Goal: Information Seeking & Learning: Learn about a topic

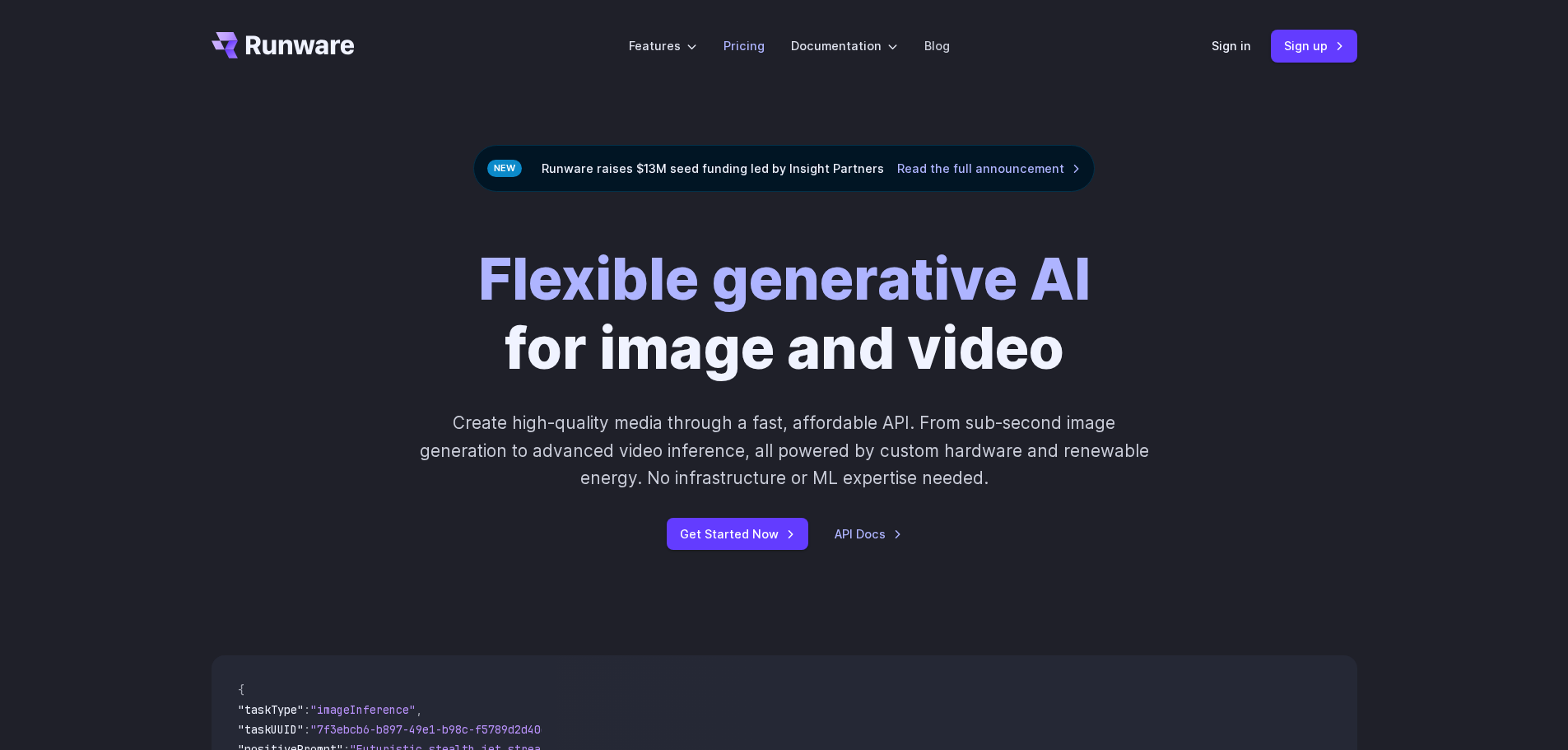
click at [752, 51] on link "Pricing" at bounding box center [745, 46] width 41 height 19
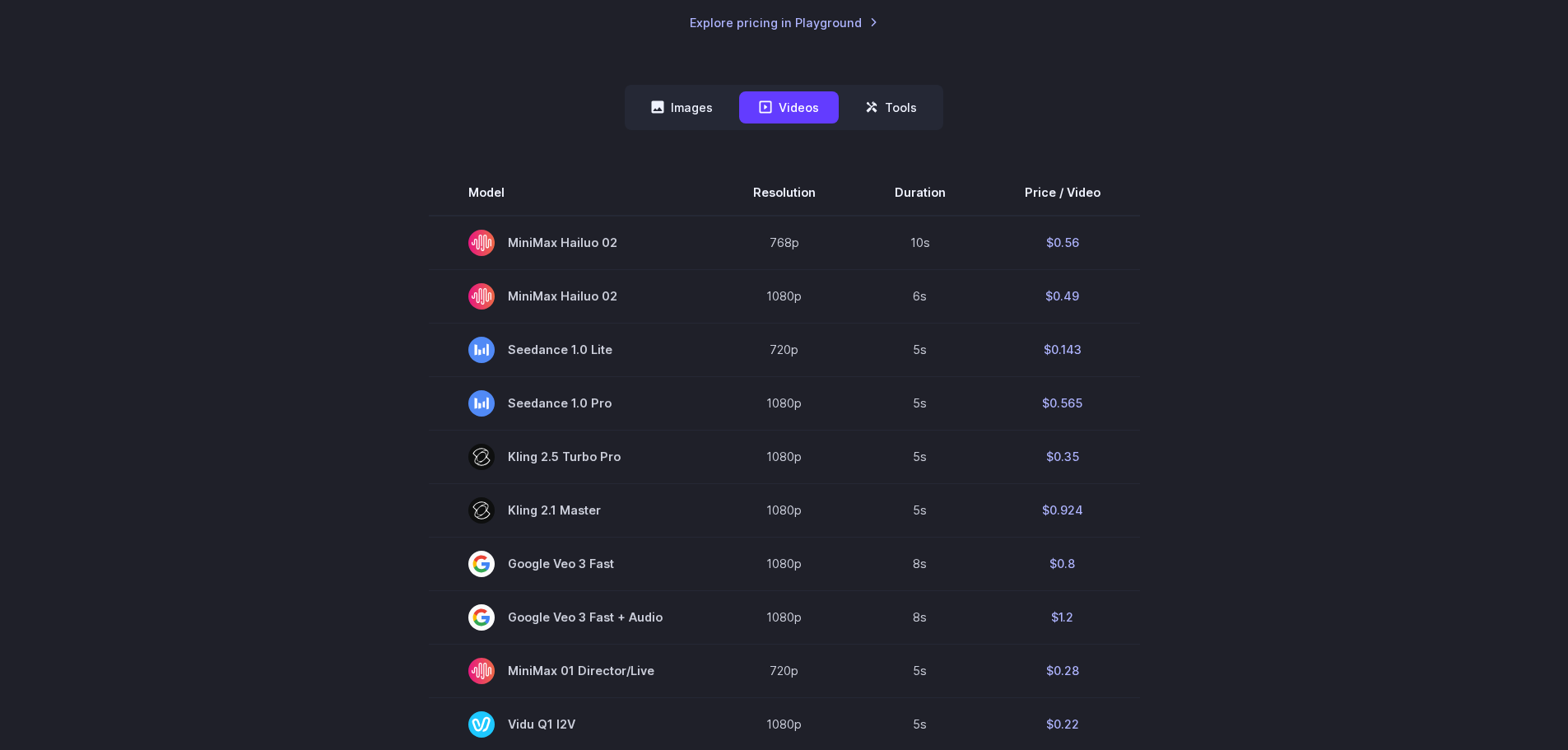
scroll to position [412, 0]
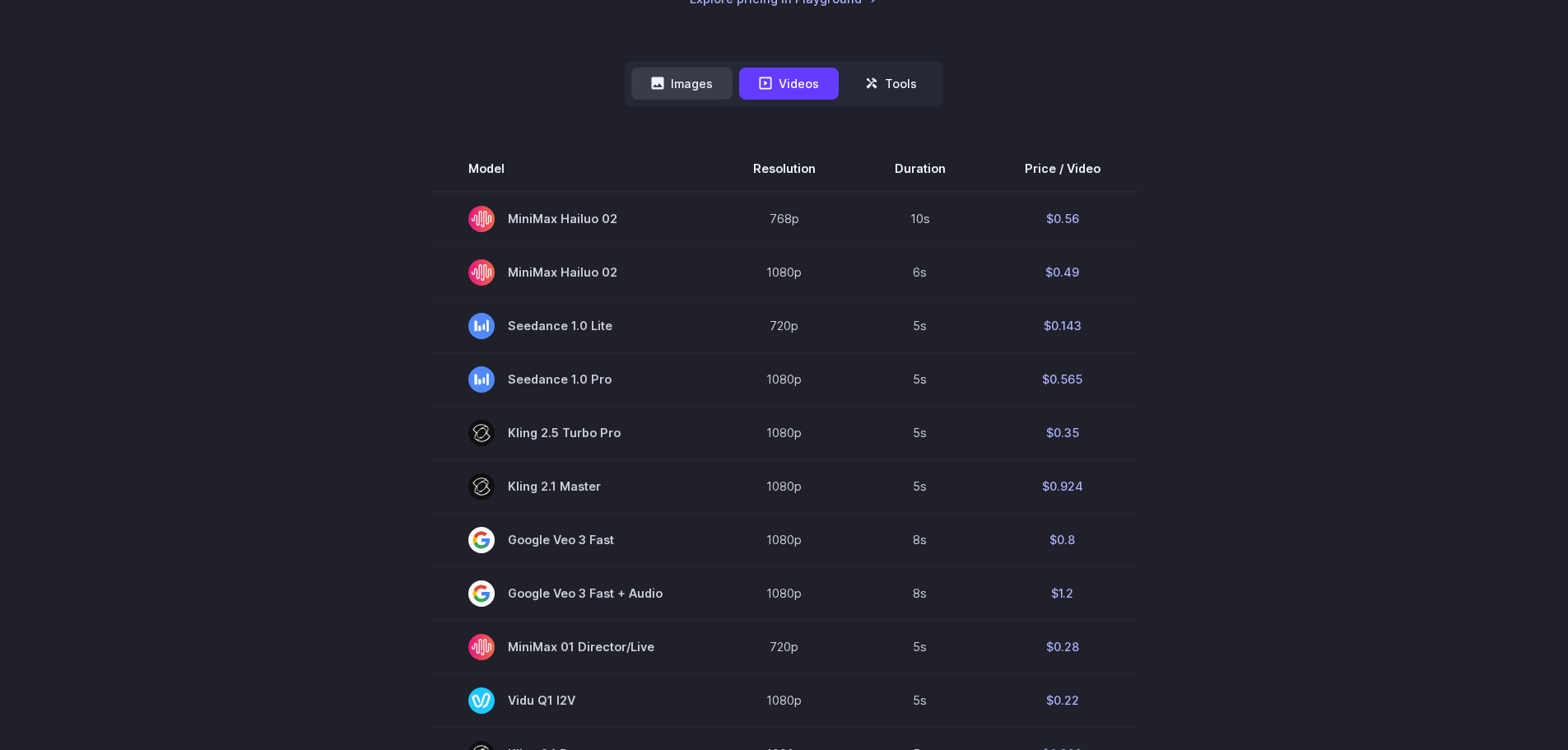
click at [692, 85] on button "Images" at bounding box center [682, 83] width 101 height 32
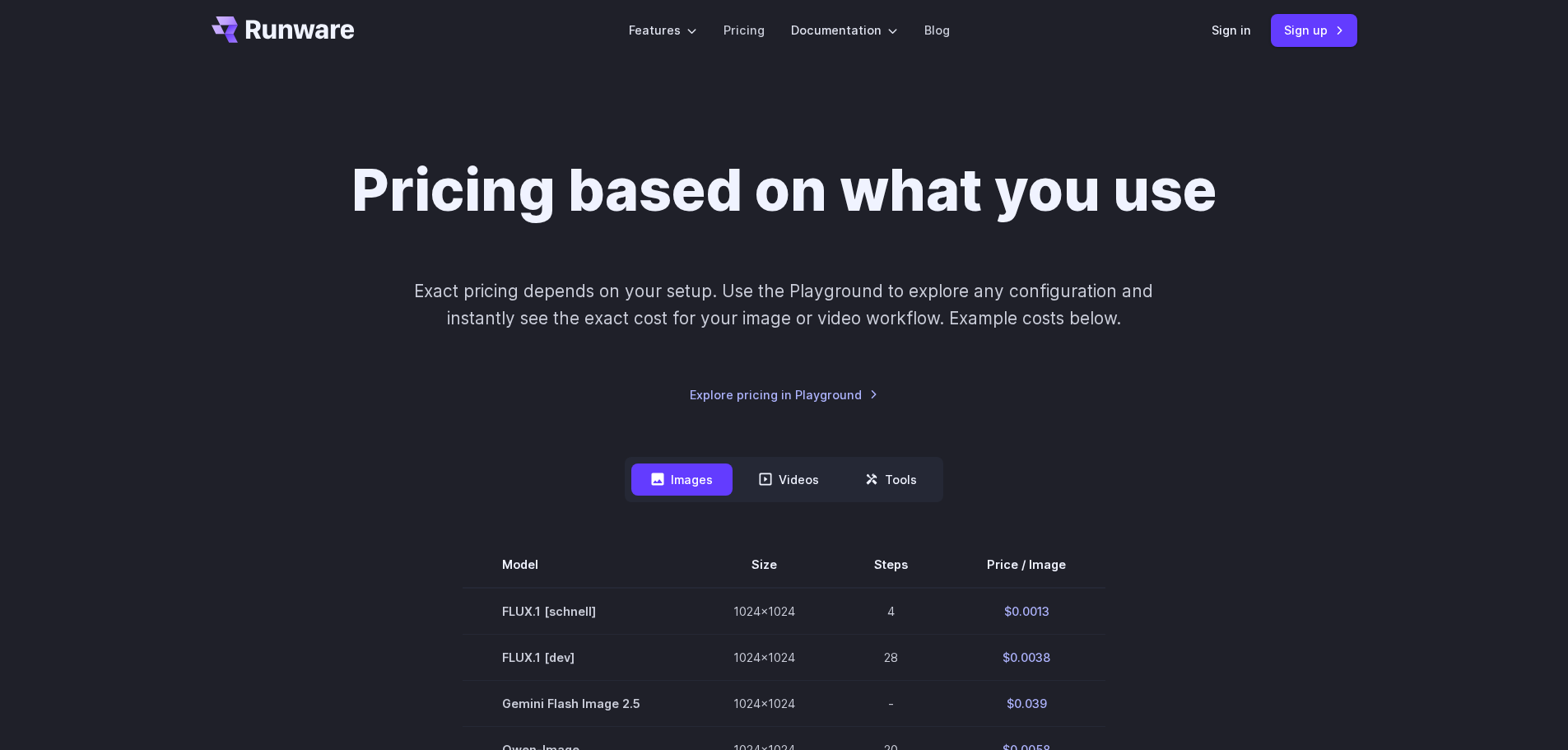
scroll to position [0, 0]
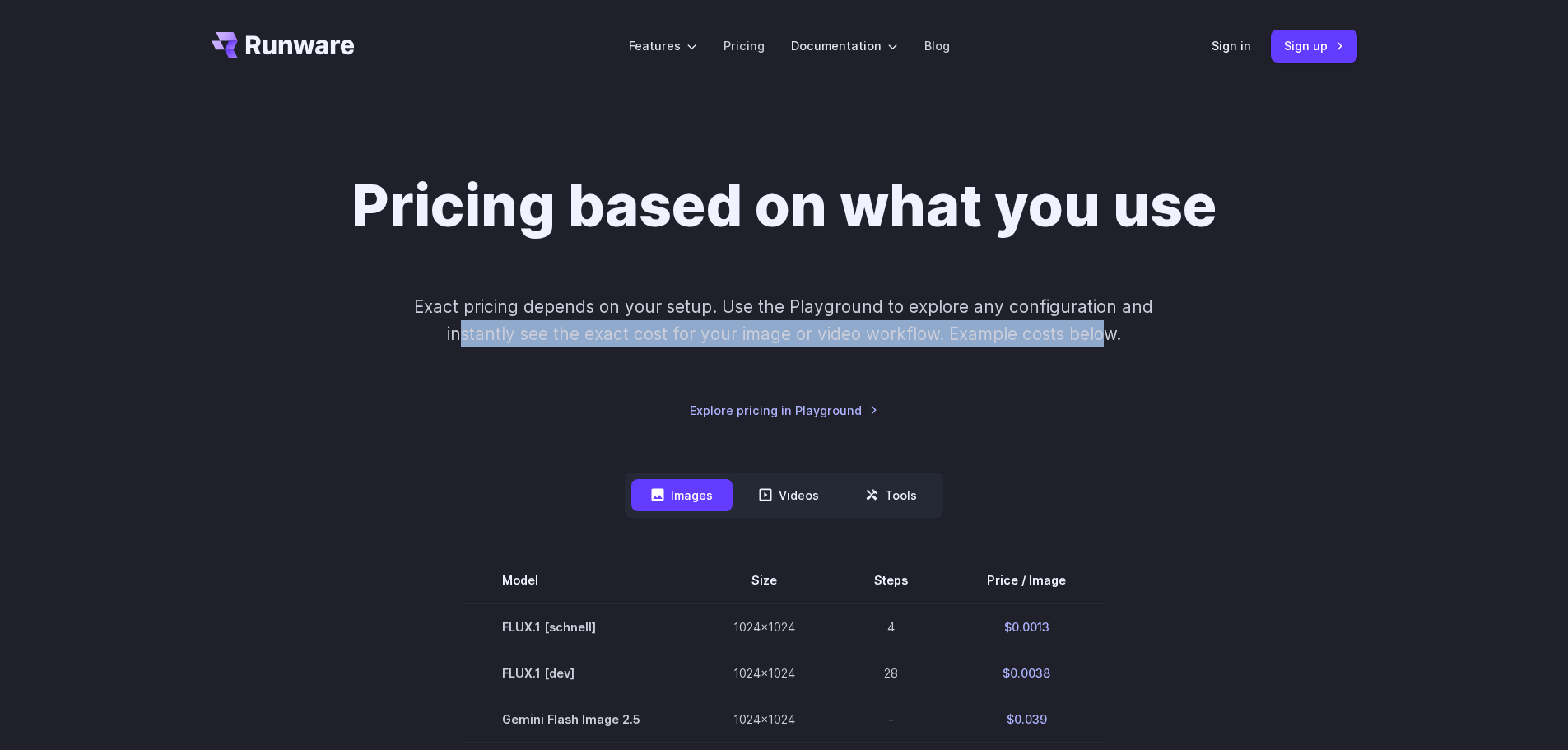
drag, startPoint x: 459, startPoint y: 339, endPoint x: 1101, endPoint y: 347, distance: 642.0
click at [1101, 347] on p "Exact pricing depends on your setup. Use the Playground to explore any configur…" at bounding box center [784, 320] width 802 height 56
click at [736, 37] on link "Pricing" at bounding box center [745, 46] width 41 height 19
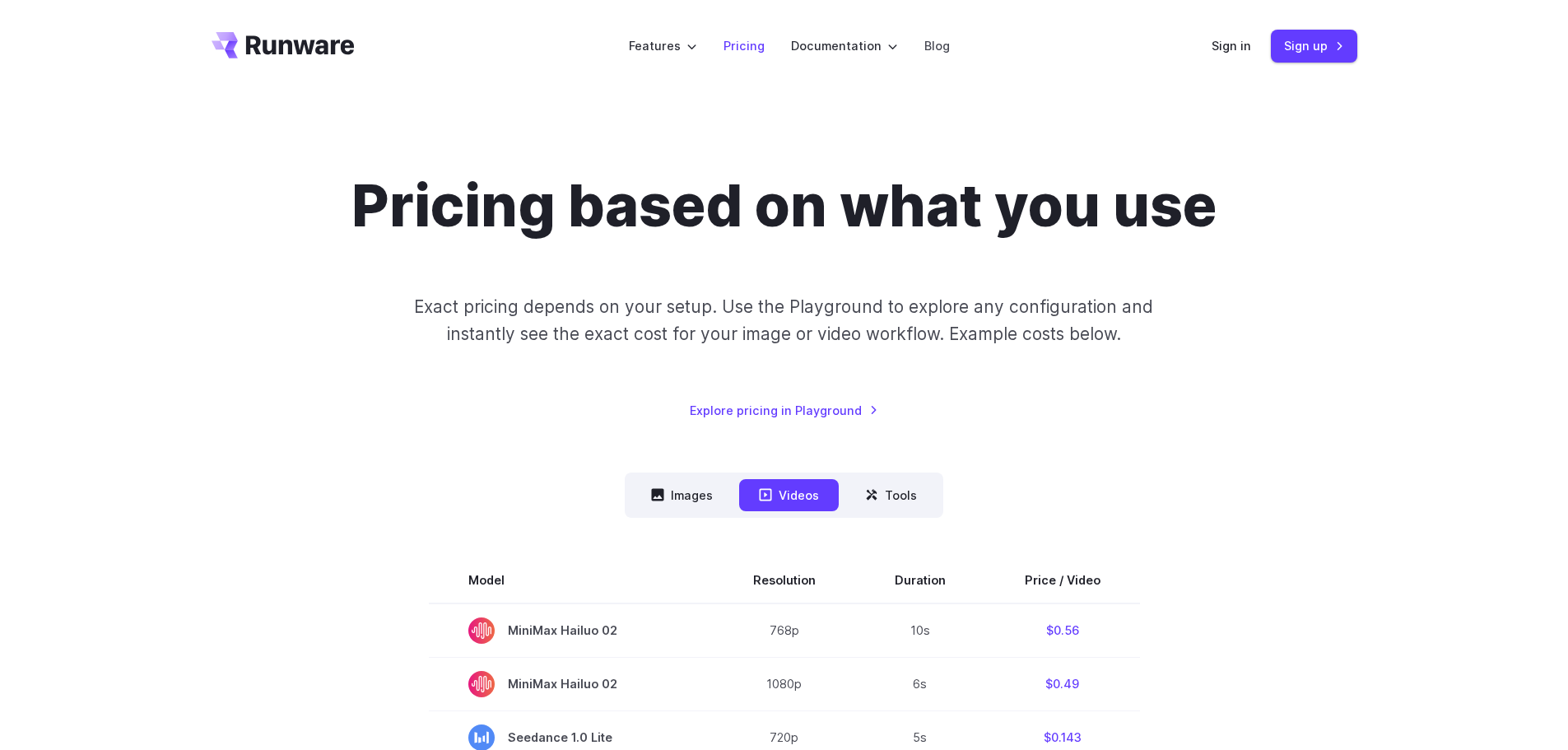
click at [768, 54] on li "Pricing" at bounding box center [744, 46] width 67 height 46
click at [759, 42] on link "Pricing" at bounding box center [745, 46] width 41 height 19
click at [696, 488] on button "Images" at bounding box center [682, 495] width 101 height 32
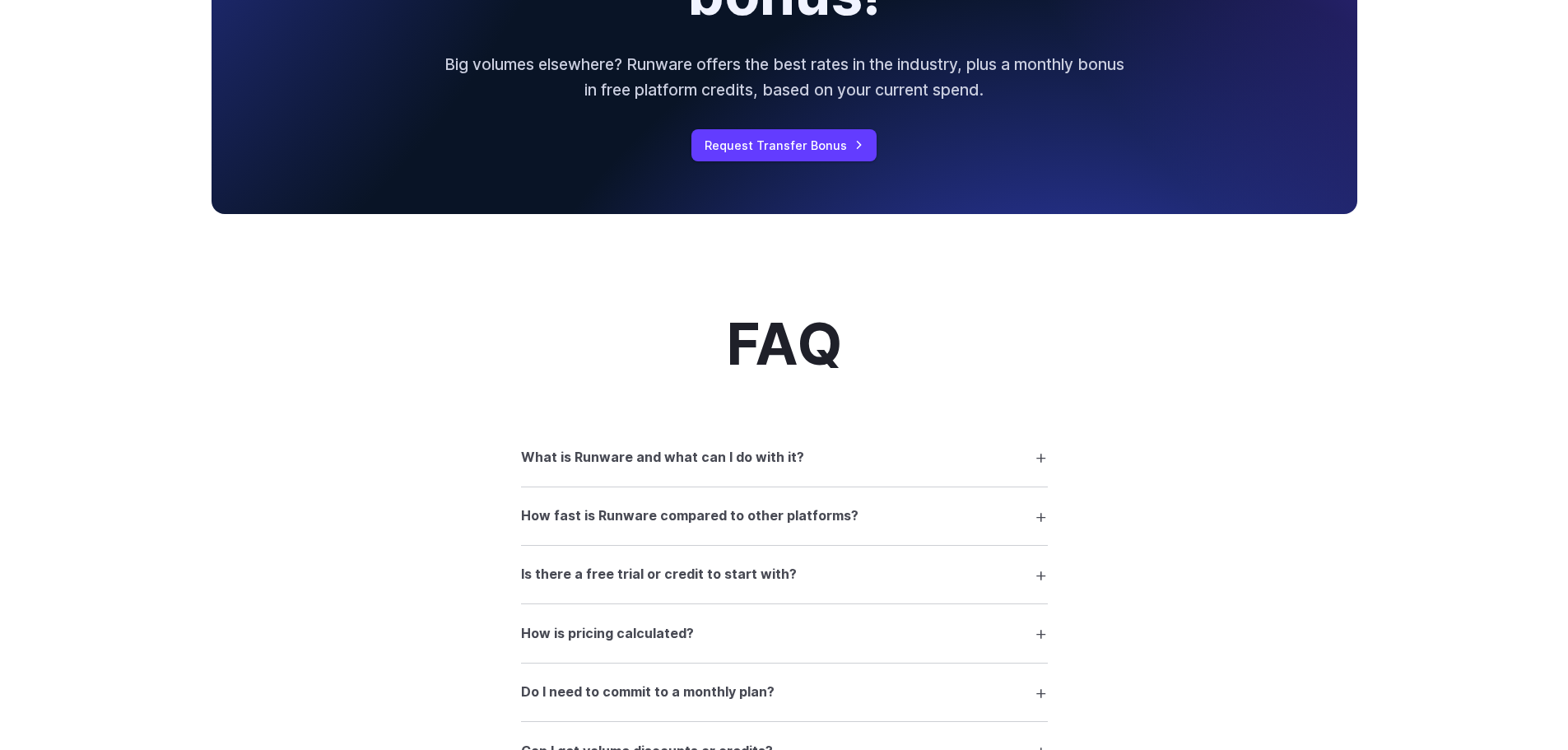
scroll to position [1894, 0]
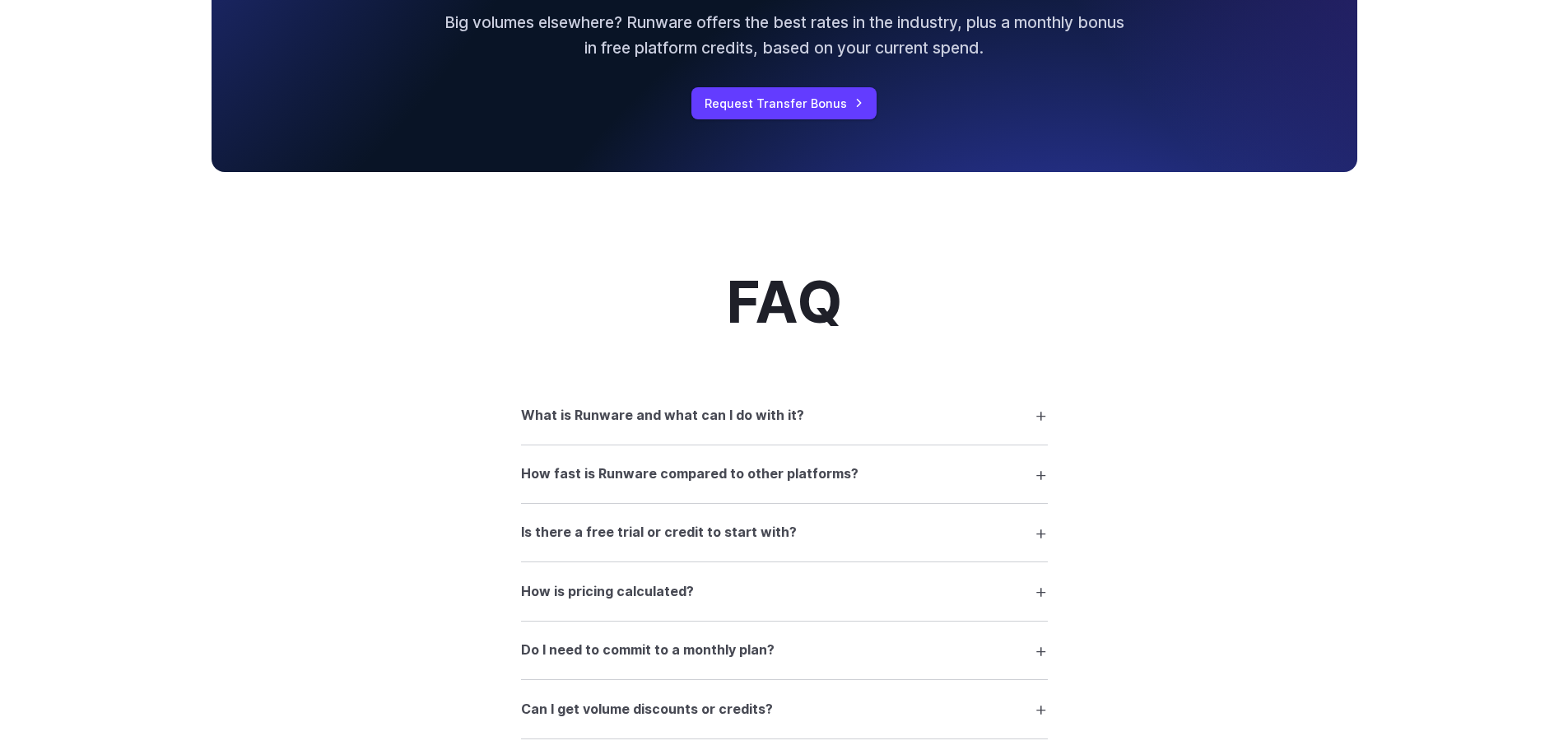
click at [697, 414] on h3 "What is Runware and what can I do with it?" at bounding box center [663, 416] width 284 height 22
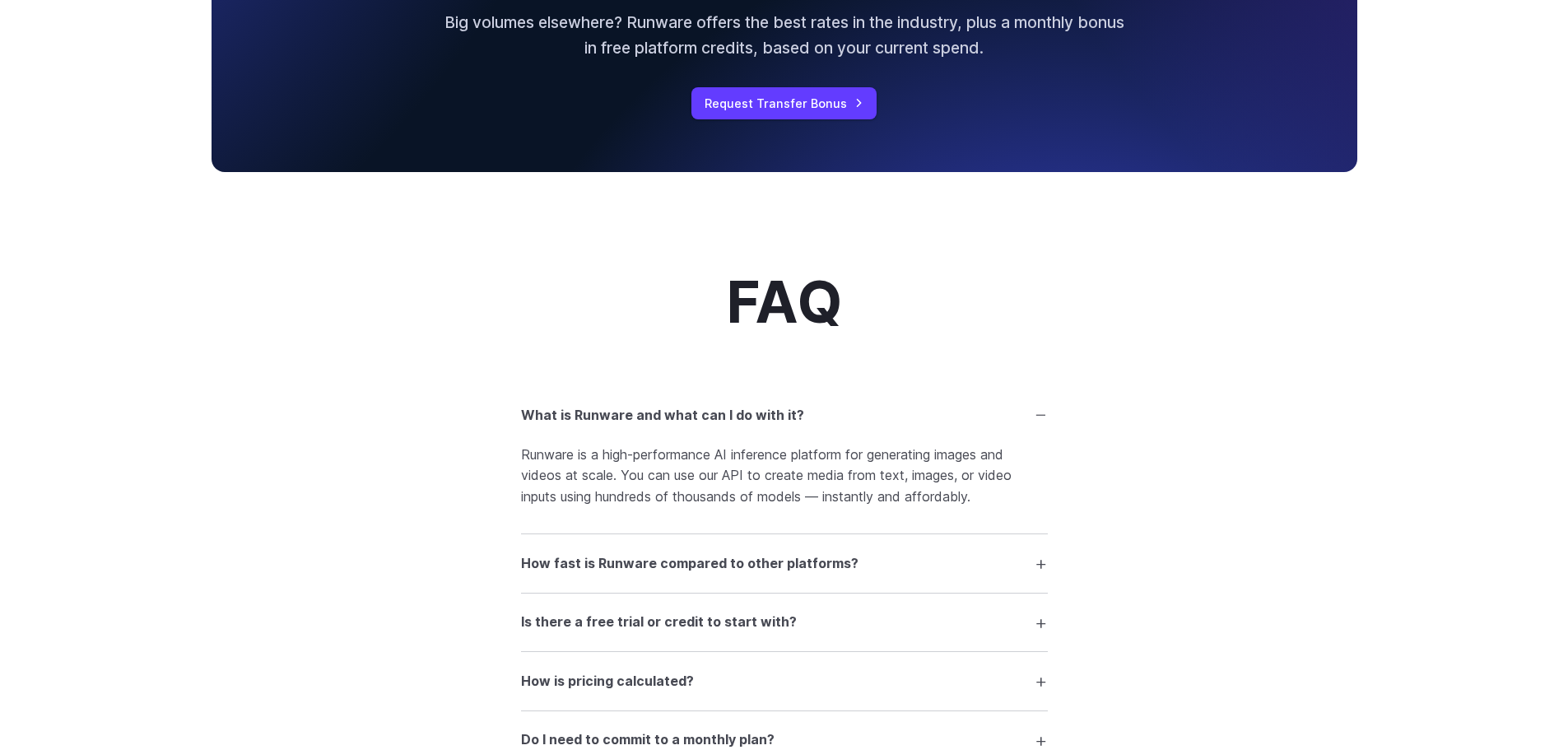
click at [697, 414] on h3 "What is Runware and what can I do with it?" at bounding box center [663, 416] width 284 height 22
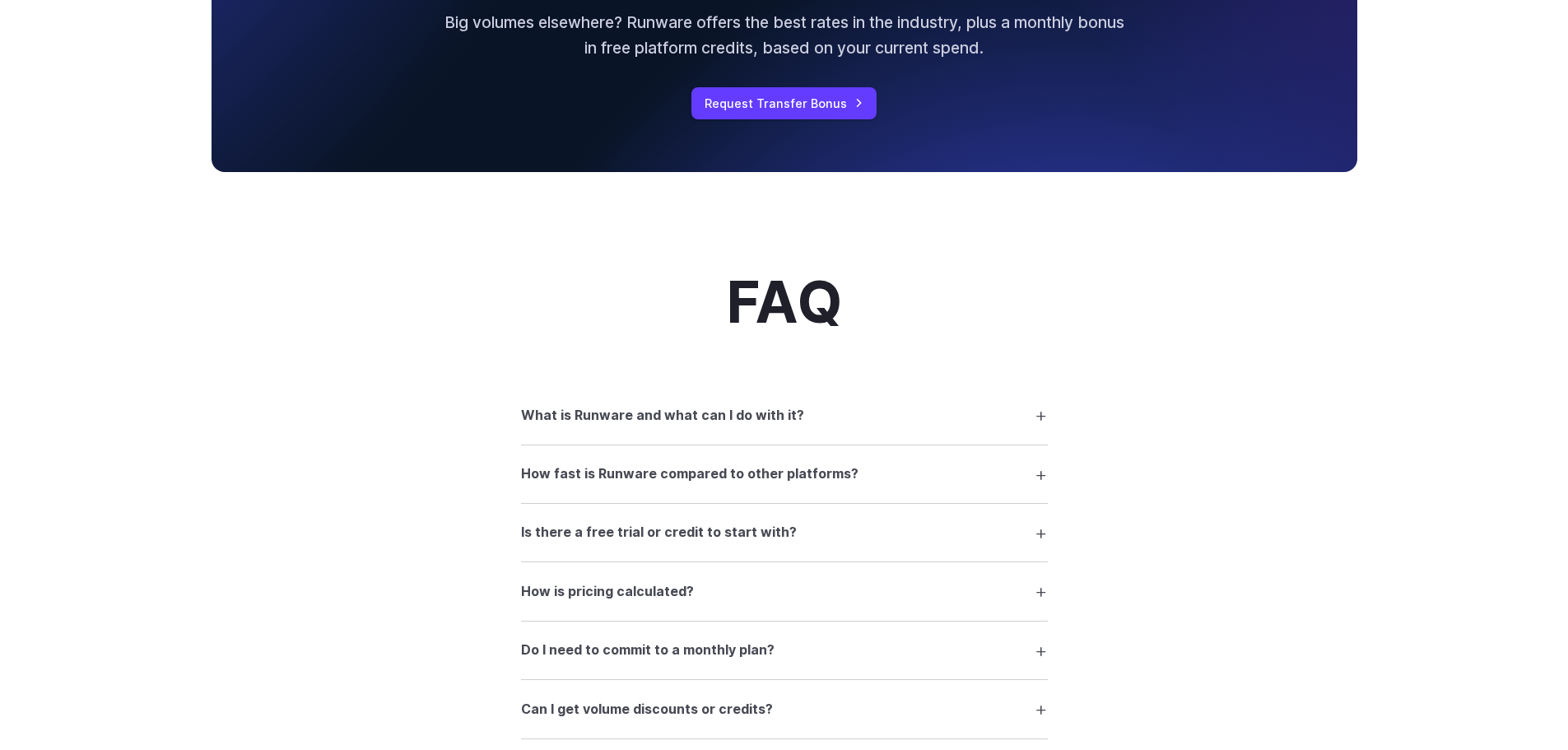
click at [728, 478] on h3 "How fast is Runware compared to other platforms?" at bounding box center [689, 475] width 337 height 22
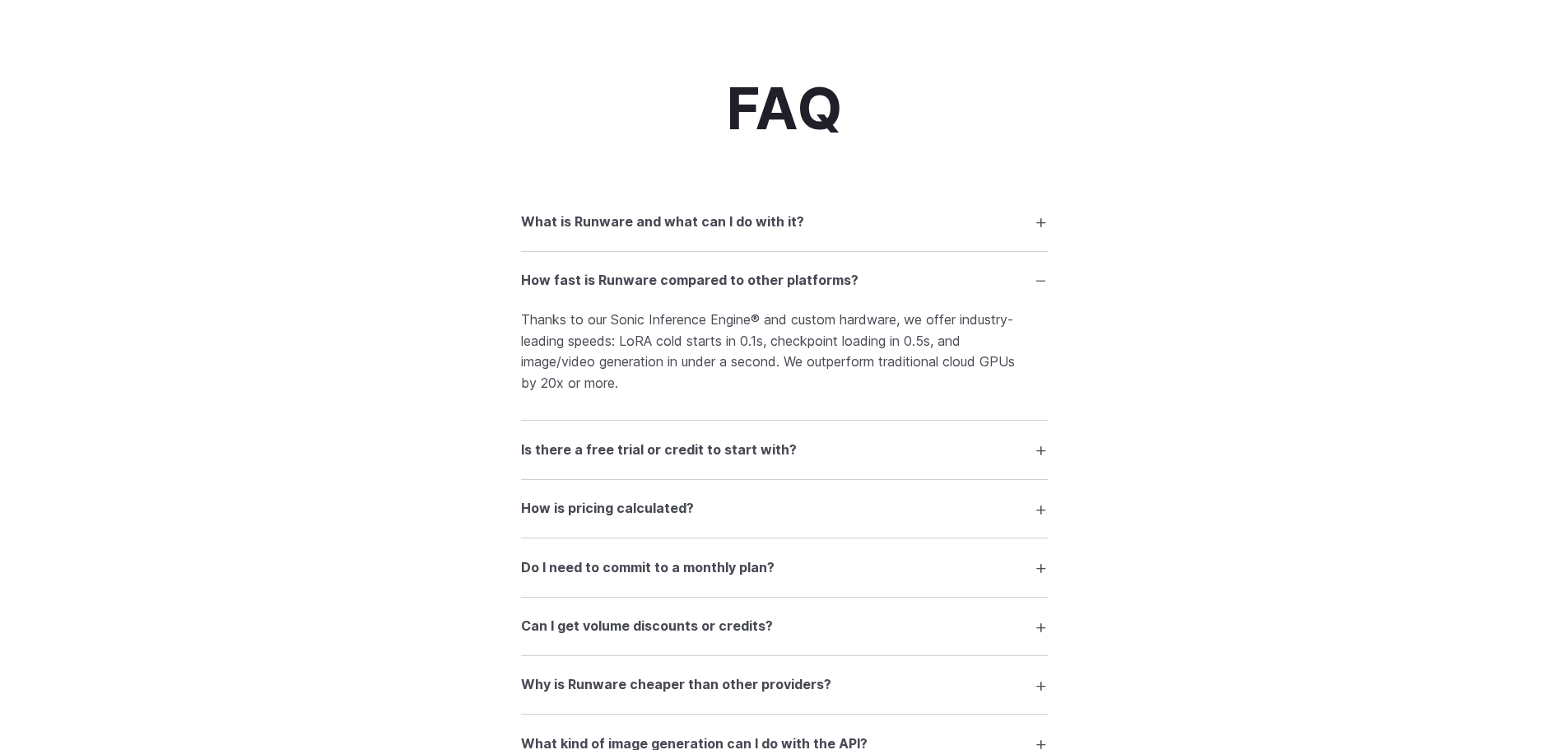
scroll to position [2141, 0]
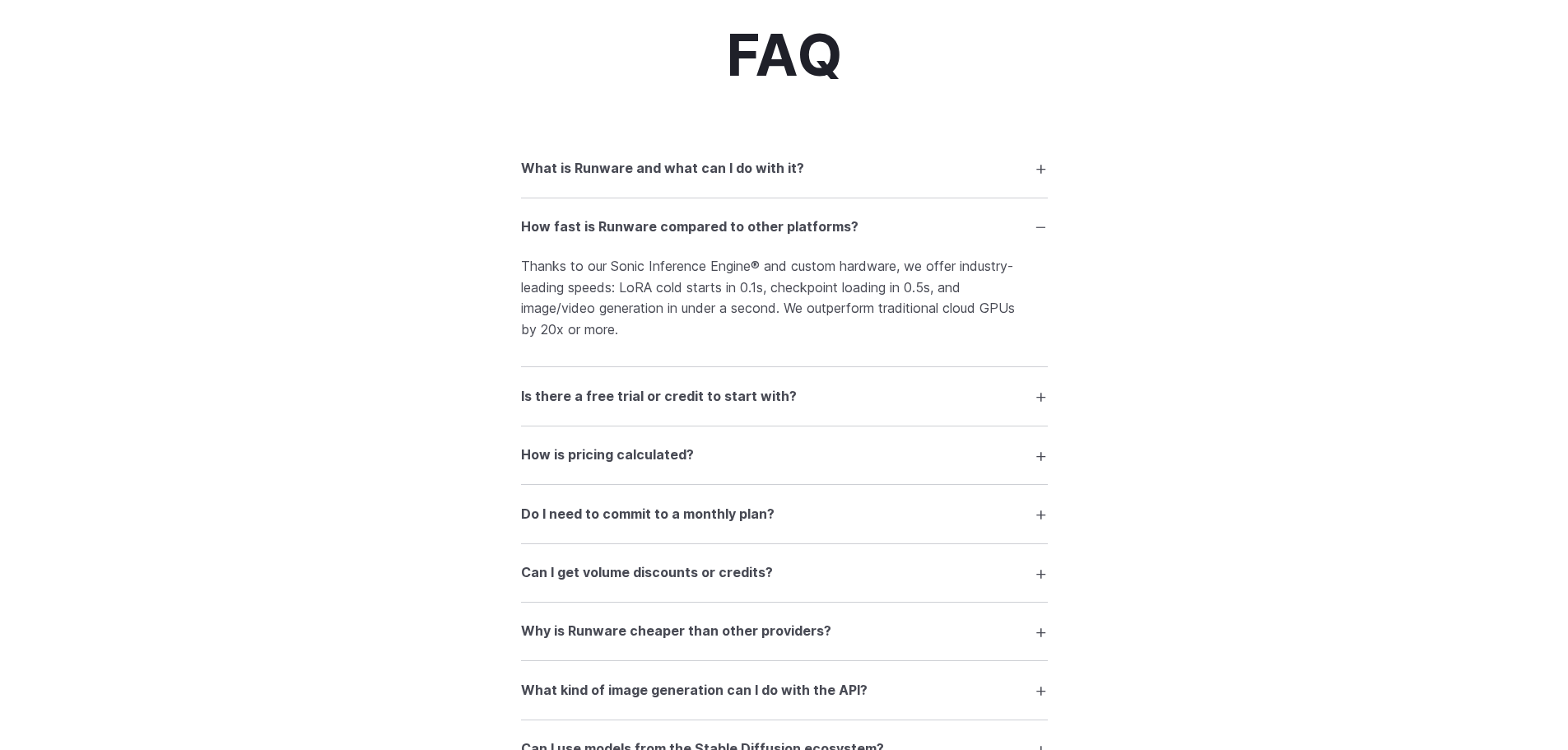
drag, startPoint x: 707, startPoint y: 213, endPoint x: 694, endPoint y: 206, distance: 14.8
click at [707, 214] on summary "How fast is Runware compared to other platforms?" at bounding box center [784, 227] width 527 height 32
